Goal: Task Accomplishment & Management: Manage account settings

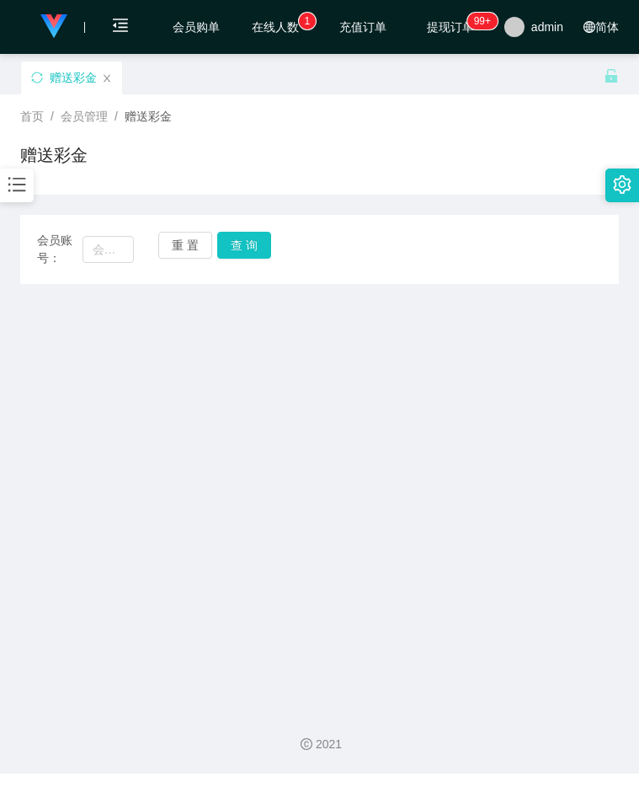
click at [122, 249] on input "text" at bounding box center [109, 249] width 52 height 27
type input "90868932"
drag, startPoint x: 247, startPoint y: 243, endPoint x: 236, endPoint y: 253, distance: 14.9
click at [247, 243] on button "查 询" at bounding box center [244, 245] width 54 height 27
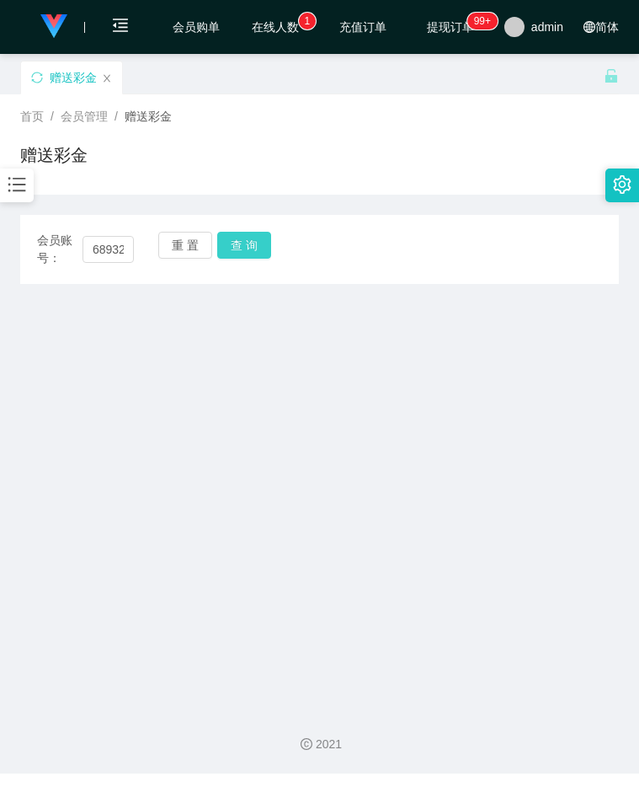
scroll to position [0, 0]
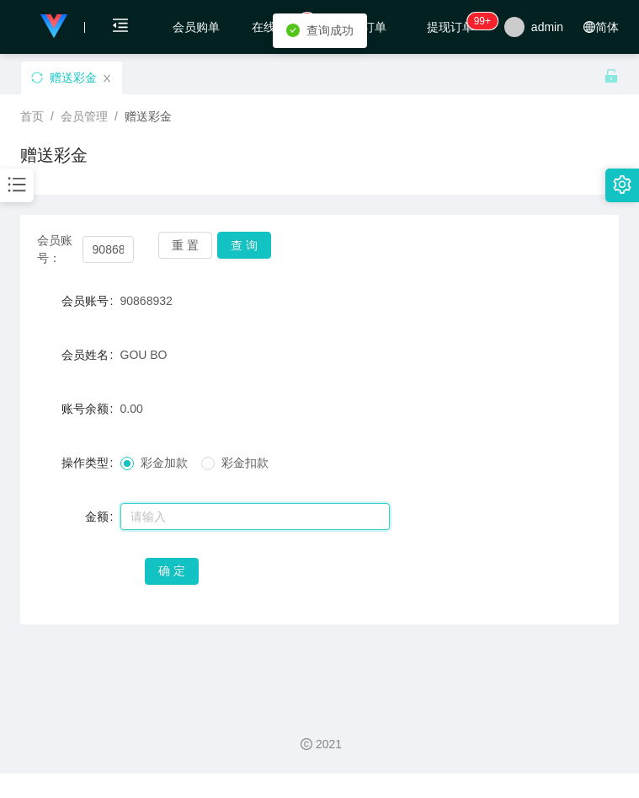
click at [156, 512] on input "text" at bounding box center [254, 516] width 269 height 27
type input "1"
type input "300"
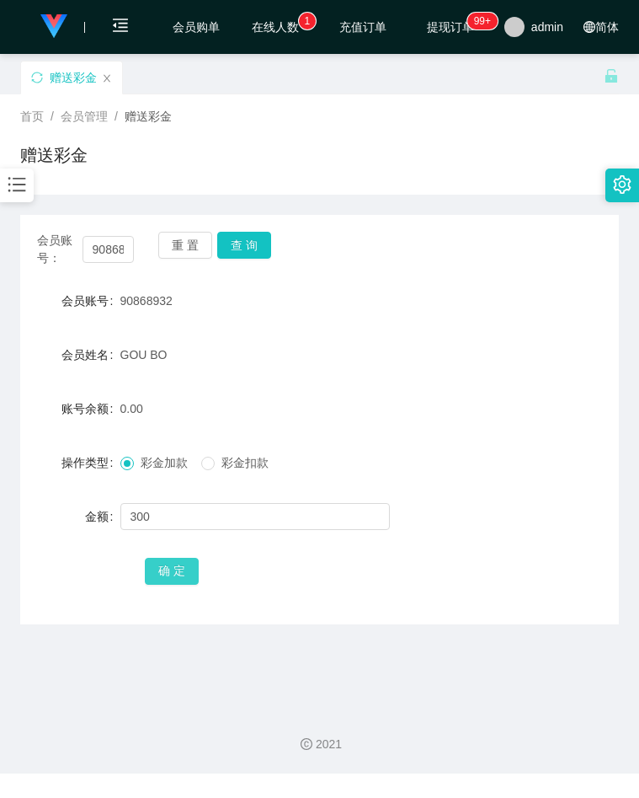
click at [184, 565] on button "确 定" at bounding box center [172, 571] width 54 height 27
drag, startPoint x: 515, startPoint y: 323, endPoint x: 495, endPoint y: 264, distance: 61.3
click at [515, 323] on form "会员账号 90868932 会员姓名 GOU BO 账号余额 300.00 操作类型 彩金加款 彩金扣款 金额 确 定" at bounding box center [319, 435] width 599 height 303
click at [13, 179] on icon "图标: bars" at bounding box center [17, 185] width 18 height 14
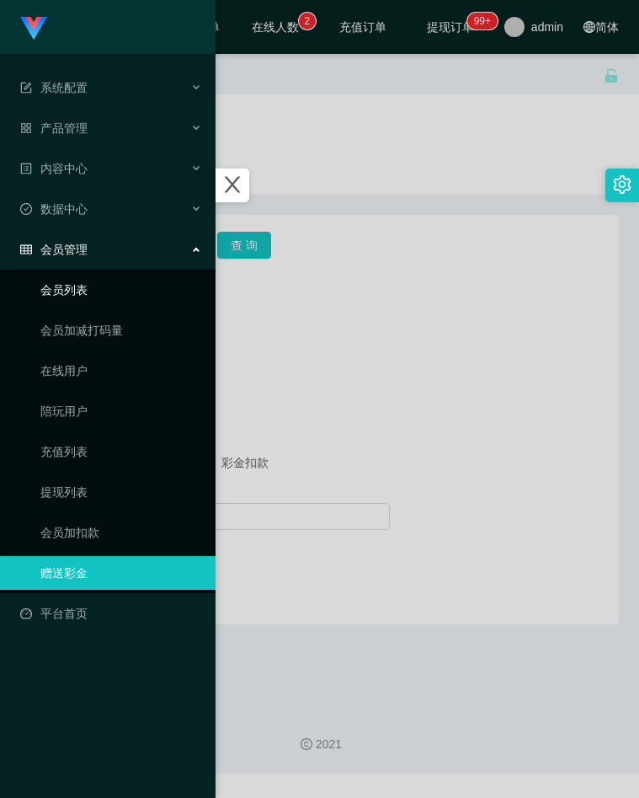
drag, startPoint x: 76, startPoint y: 294, endPoint x: 216, endPoint y: 292, distance: 140.7
click at [76, 294] on link "会员列表" at bounding box center [121, 290] width 162 height 34
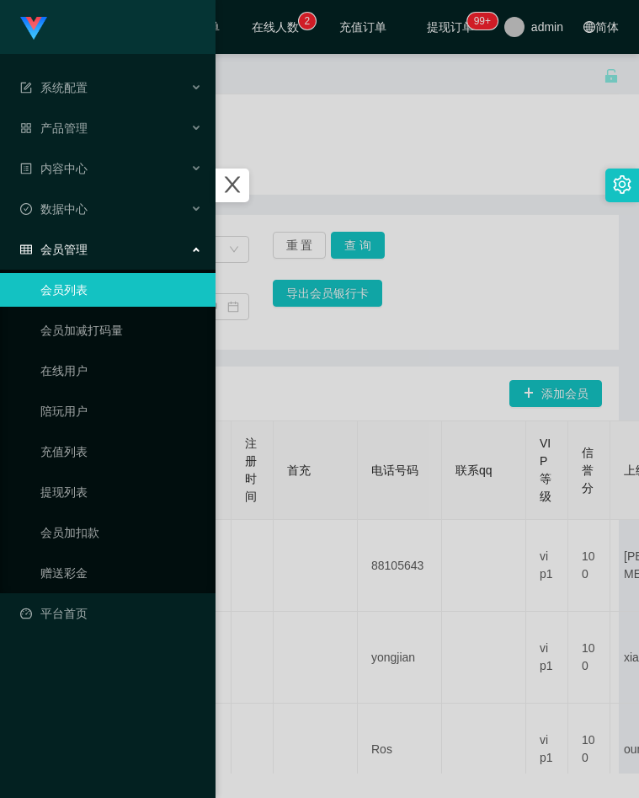
click at [451, 312] on div at bounding box center [319, 399] width 639 height 798
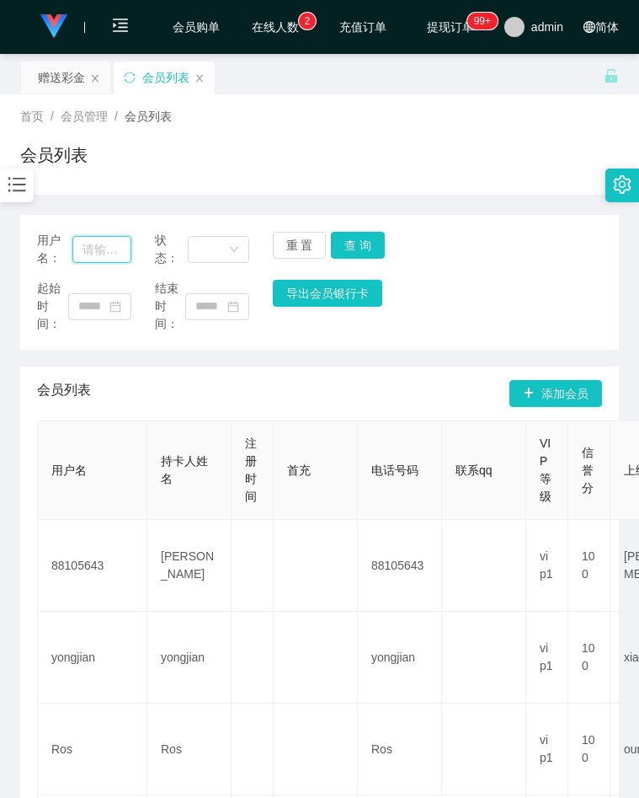
click at [74, 248] on input "text" at bounding box center [101, 249] width 59 height 27
paste input "90868932"
type input "90868932"
click at [343, 233] on button "查 询" at bounding box center [358, 245] width 54 height 27
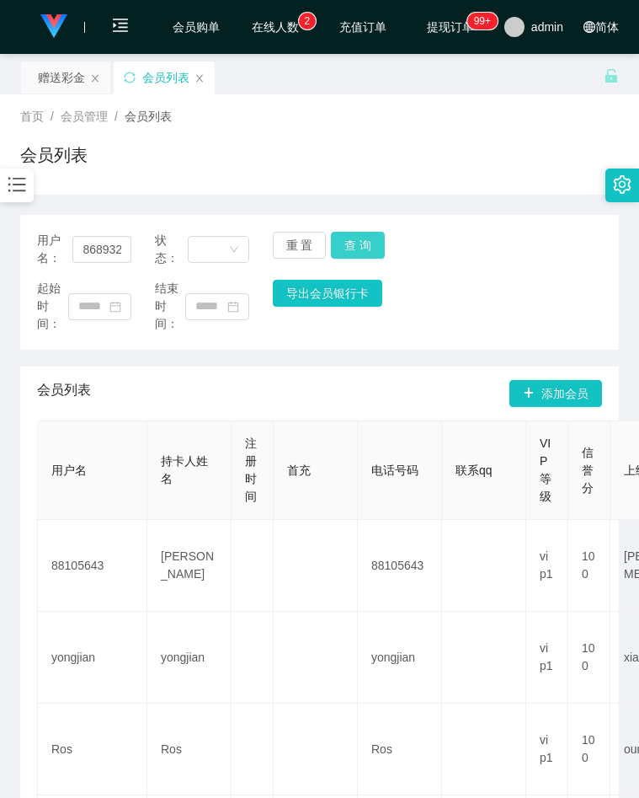
scroll to position [0, 0]
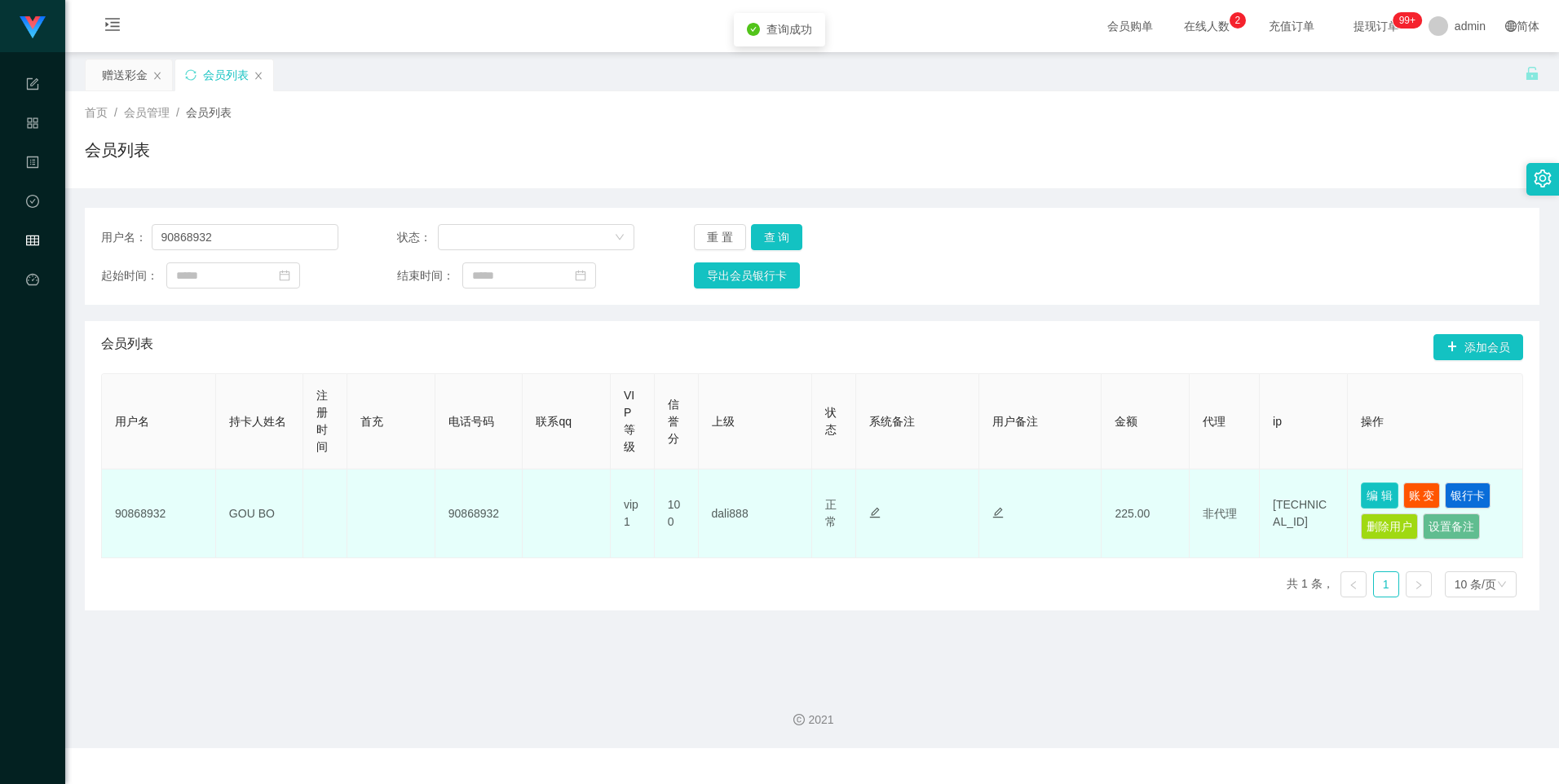
click at [618, 491] on button "编 辑" at bounding box center [1380, 496] width 38 height 26
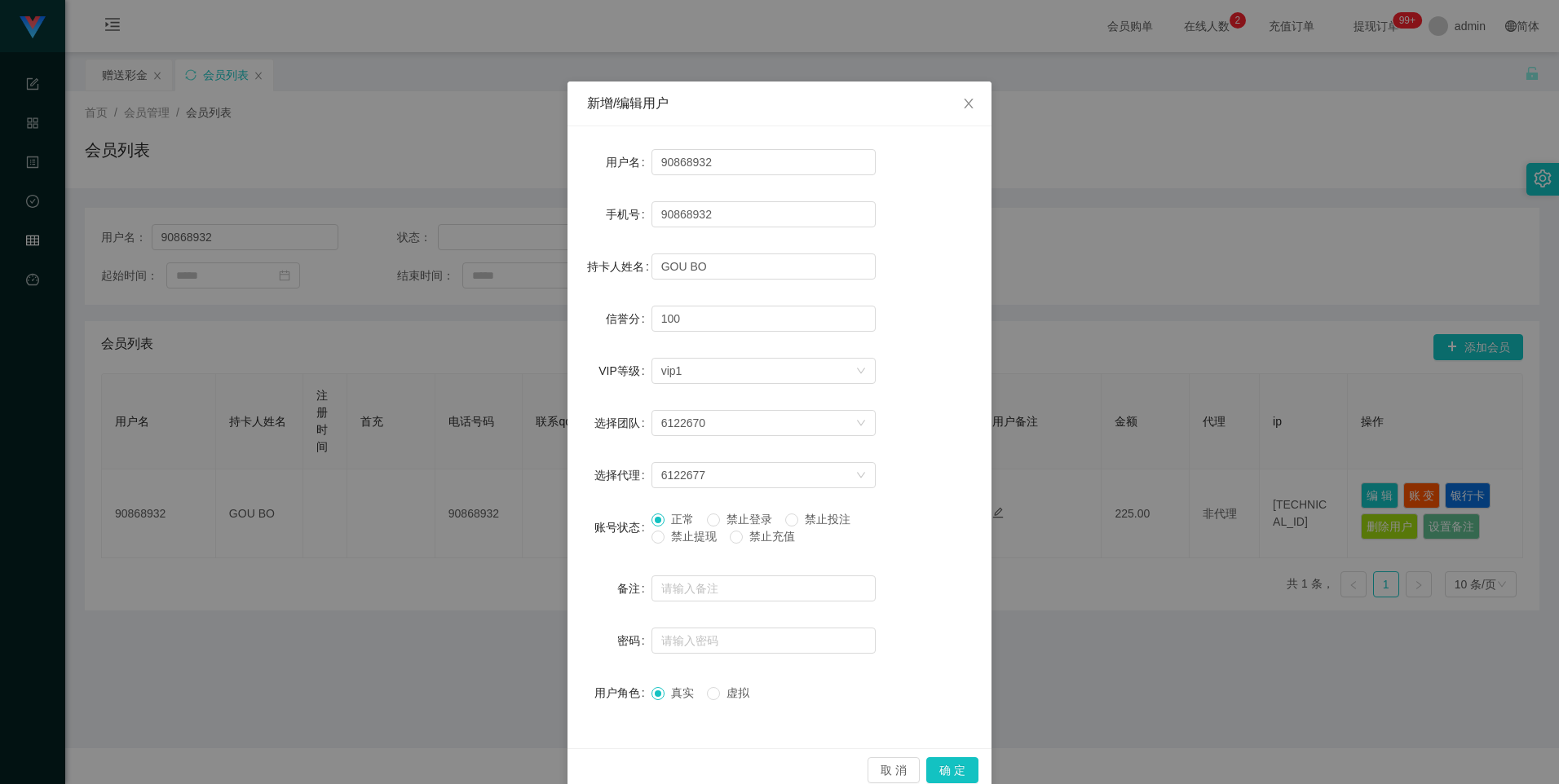
click at [618, 537] on span "禁止提现" at bounding box center [693, 535] width 59 height 13
click at [618, 766] on button "确 定" at bounding box center [953, 769] width 52 height 26
